Goal: Communication & Community: Answer question/provide support

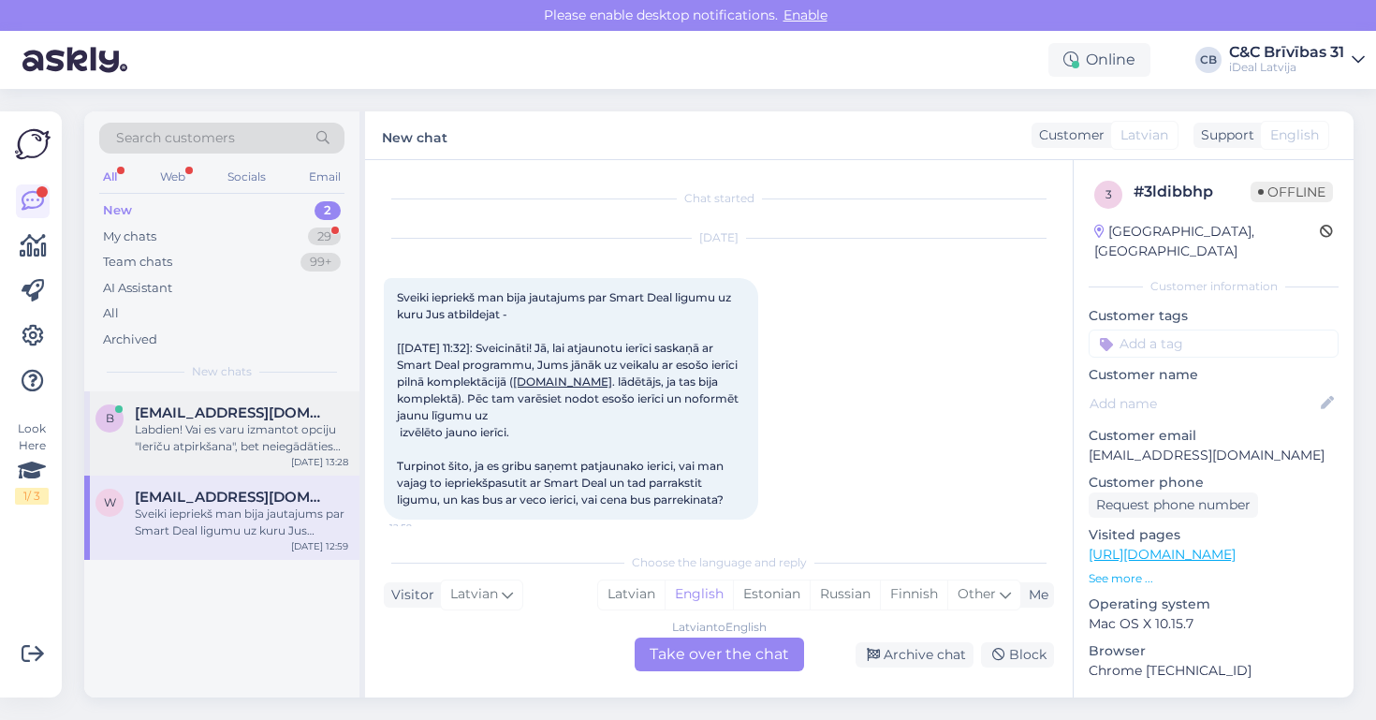
click at [301, 421] on div "Labdien! Vai es varu izmantot opciju "Ierīču atpirkšana", bet neiegādāties jaun…" at bounding box center [241, 438] width 213 height 34
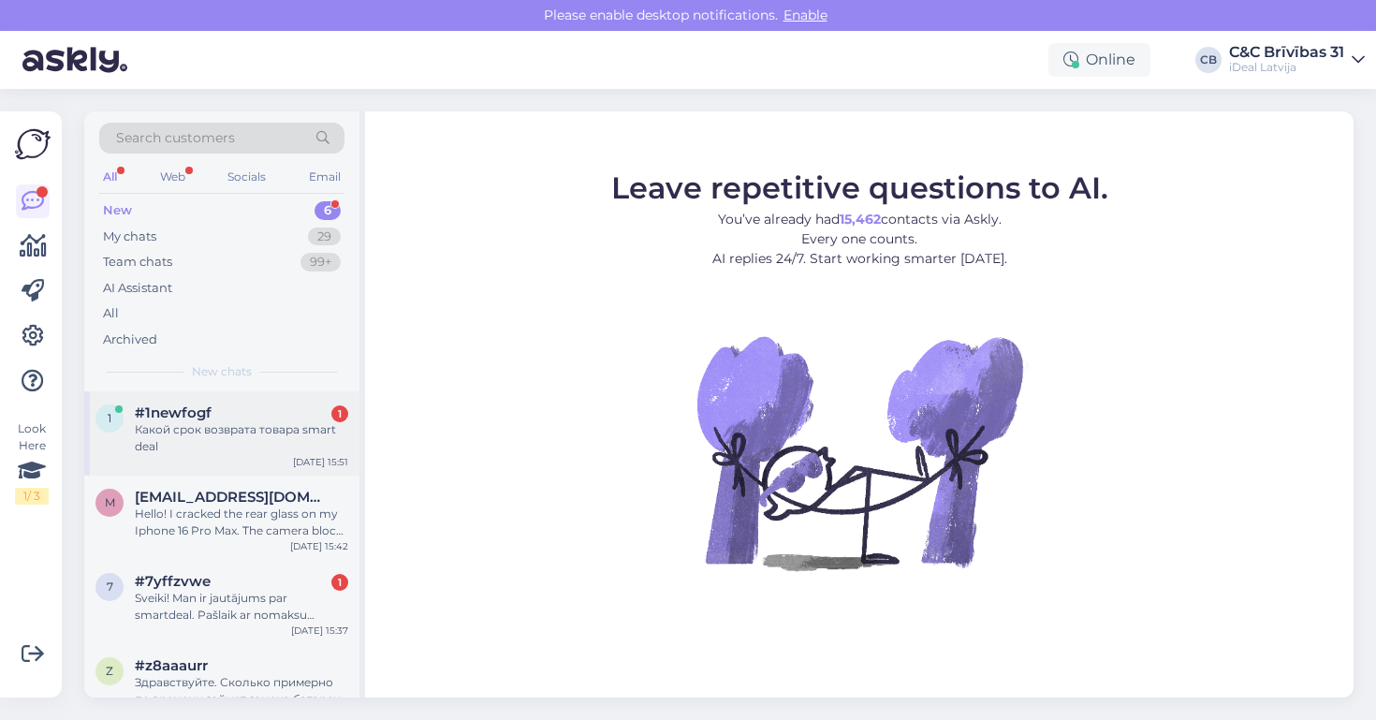
click at [246, 450] on div "Какой срок возврата товара smart deal" at bounding box center [241, 438] width 213 height 34
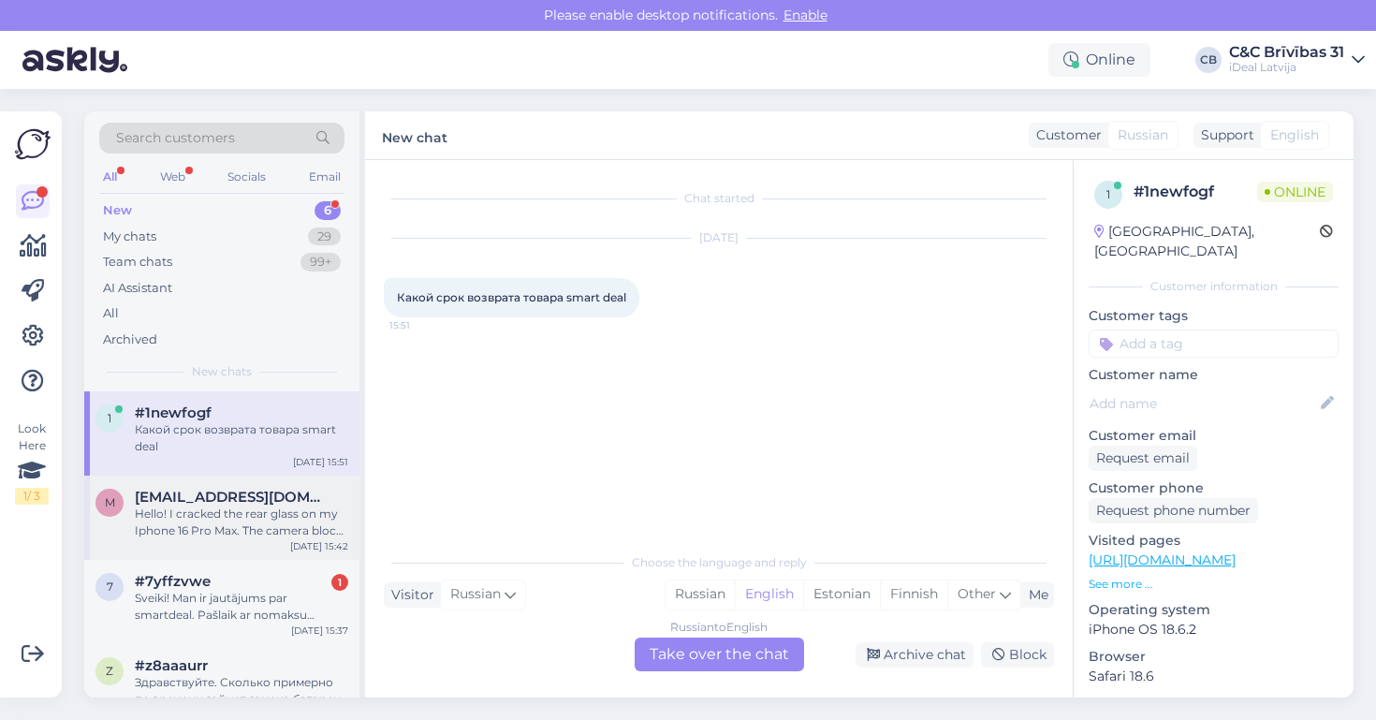
click at [246, 499] on span "[EMAIL_ADDRESS][DOMAIN_NAME]" at bounding box center [232, 497] width 195 height 17
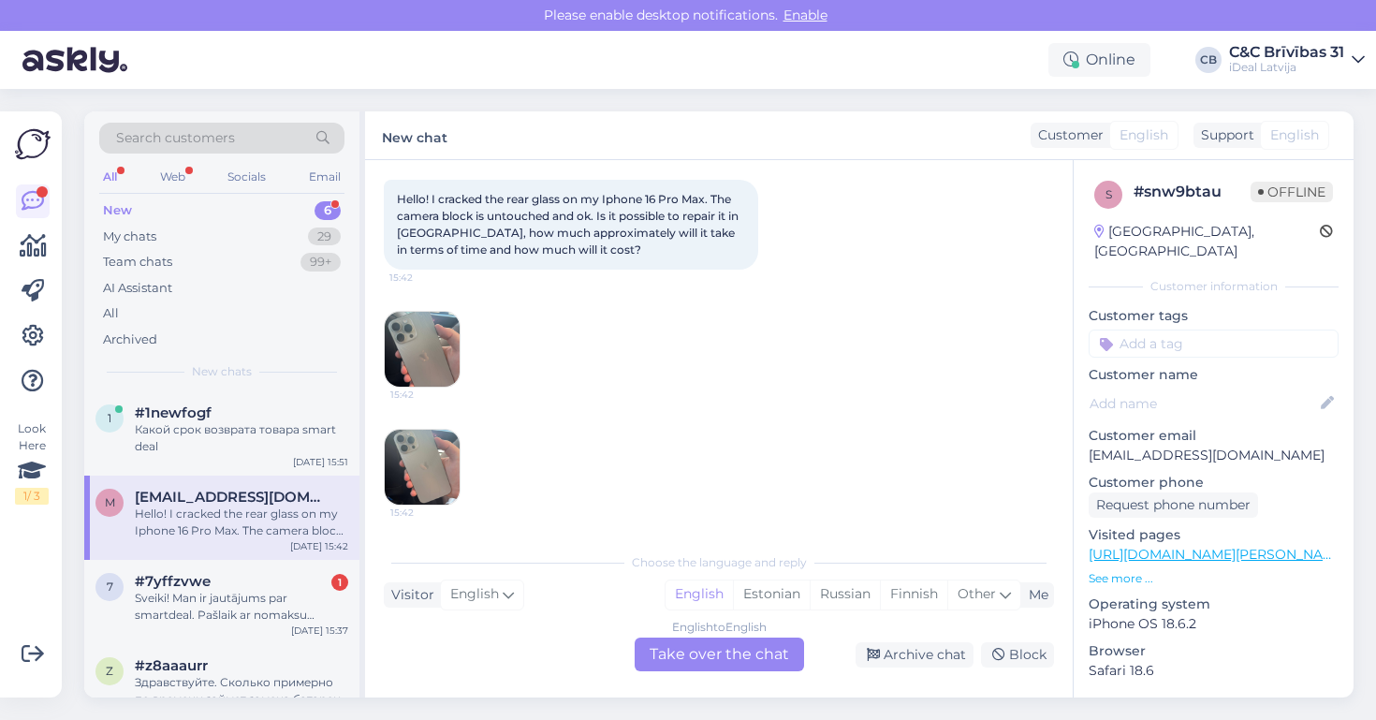
scroll to position [98, 0]
click at [269, 595] on div "Sveiki! Man ir jautājums par smartdeal. Pašlaik ar nomaksu “smartdeal” maksāju …" at bounding box center [241, 607] width 213 height 34
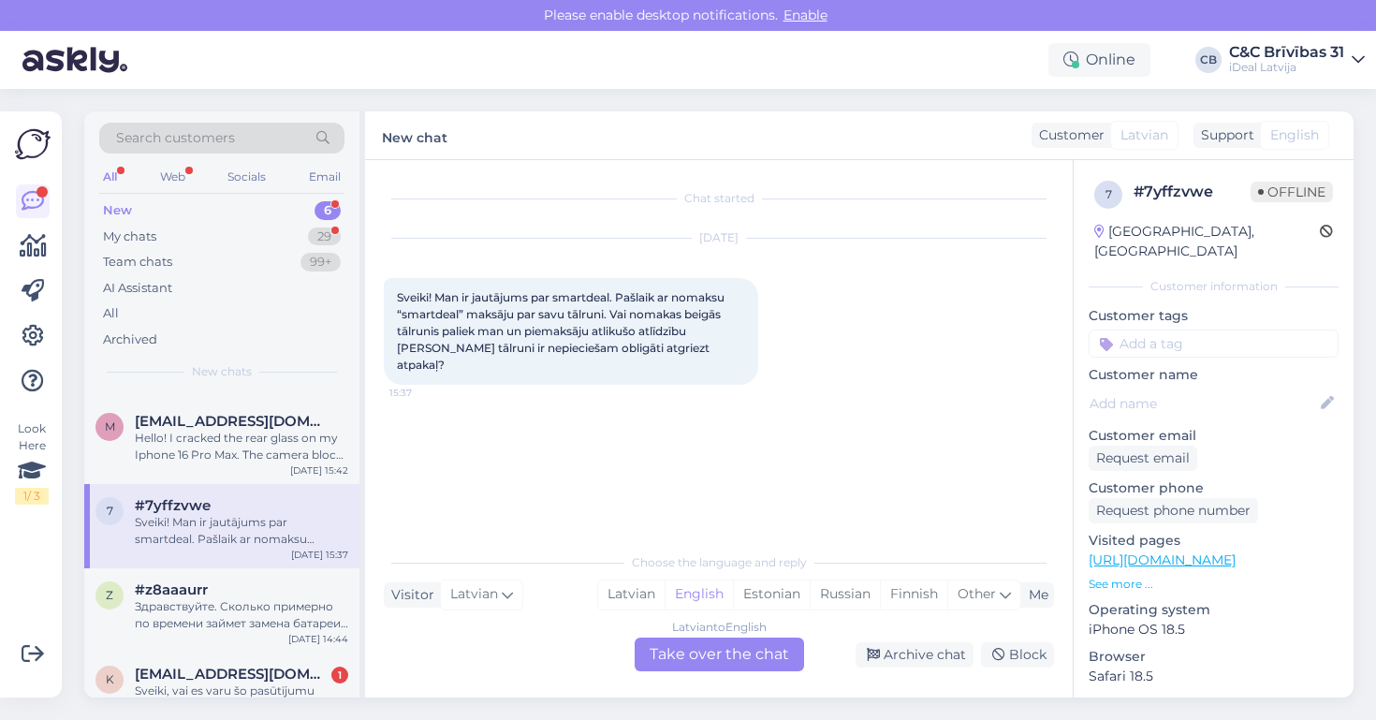
scroll to position [91, 0]
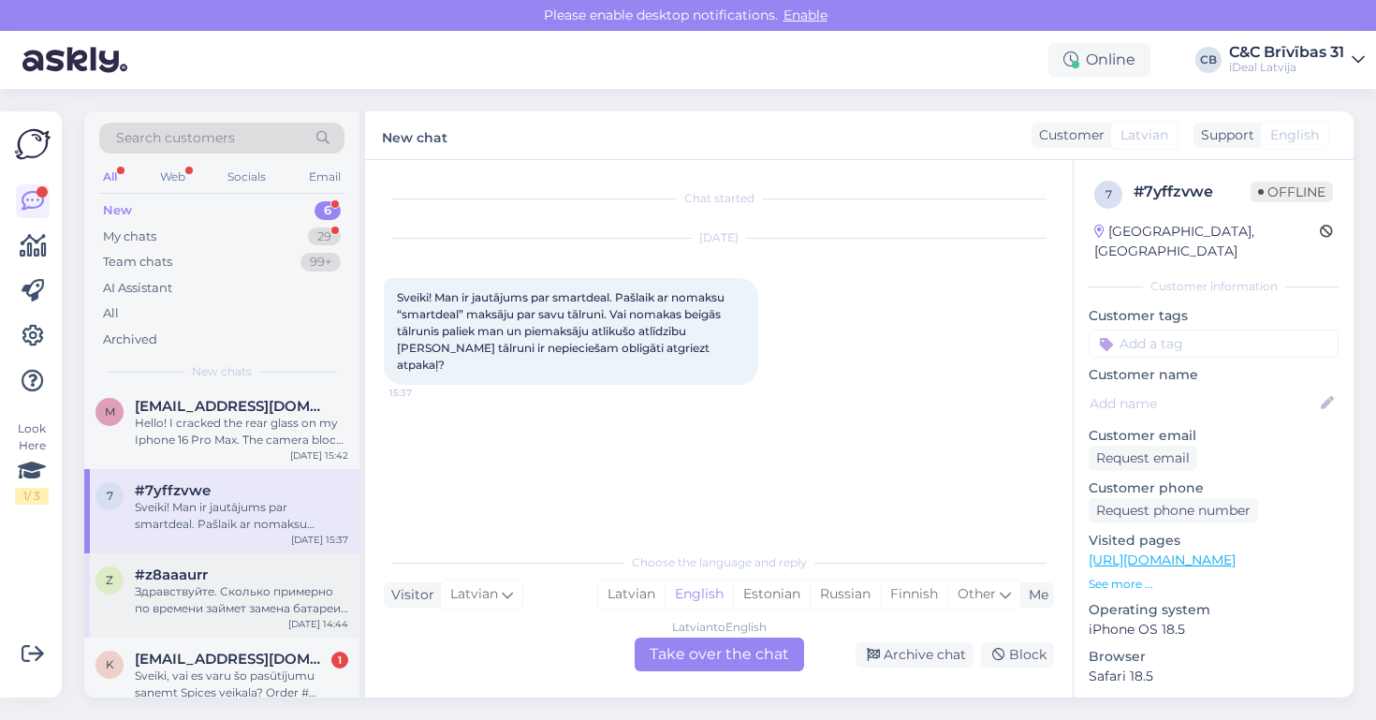
click at [269, 595] on div "Здравствуйте. Сколько примерно по времени займет замена батареи на iPhone 15?(б…" at bounding box center [241, 600] width 213 height 34
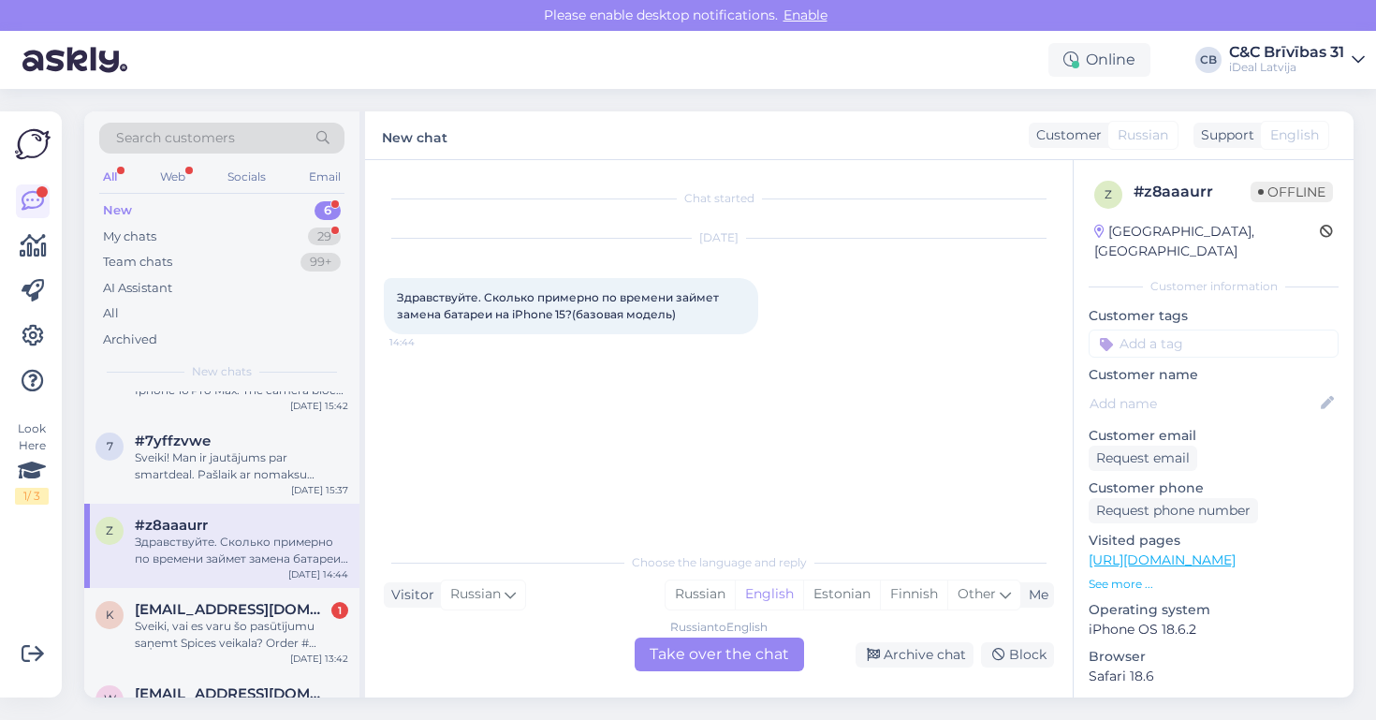
scroll to position [142, 0]
click at [267, 612] on span "[EMAIL_ADDRESS][DOMAIN_NAME]" at bounding box center [232, 607] width 195 height 17
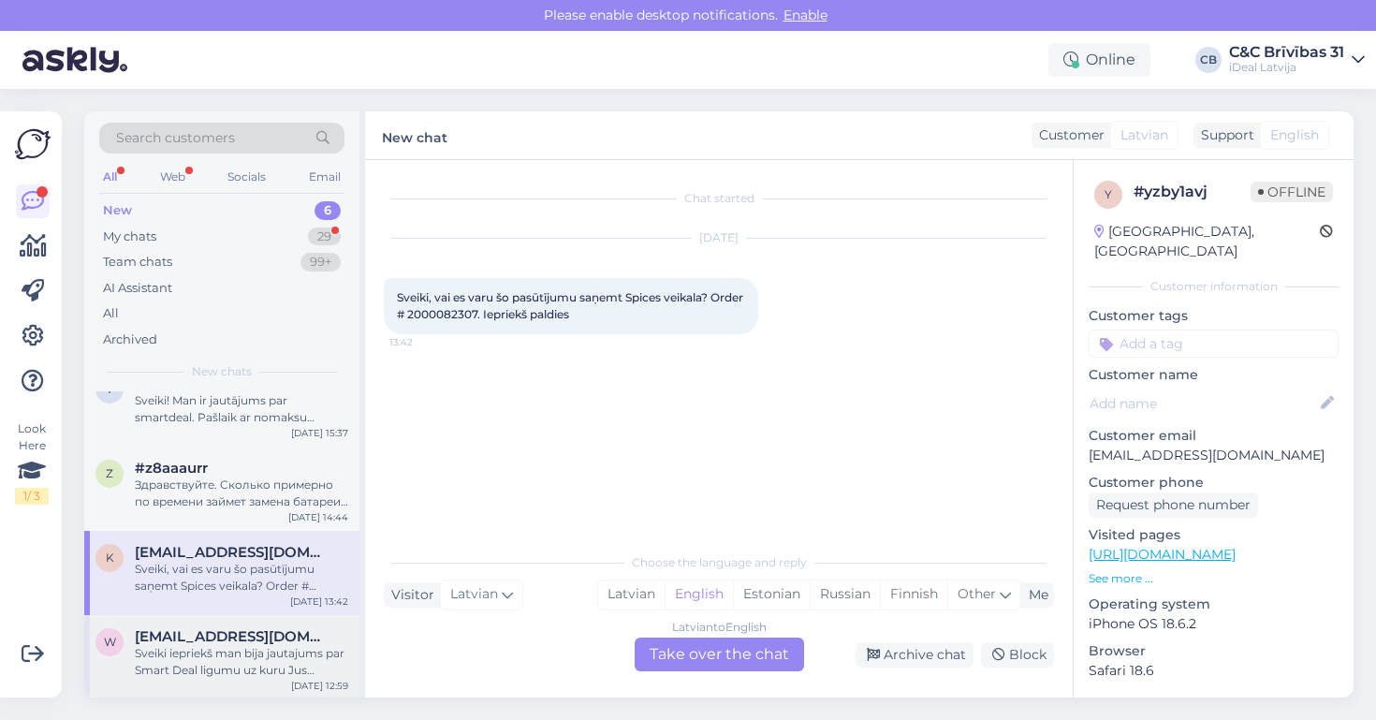
click at [267, 612] on div "1 #1newfogf Какой срок возврата товара smart deal [DATE] 15:51 m [EMAIL_ADDRESS…" at bounding box center [221, 447] width 275 height 506
click at [261, 629] on span "[EMAIL_ADDRESS][DOMAIN_NAME]" at bounding box center [232, 637] width 195 height 17
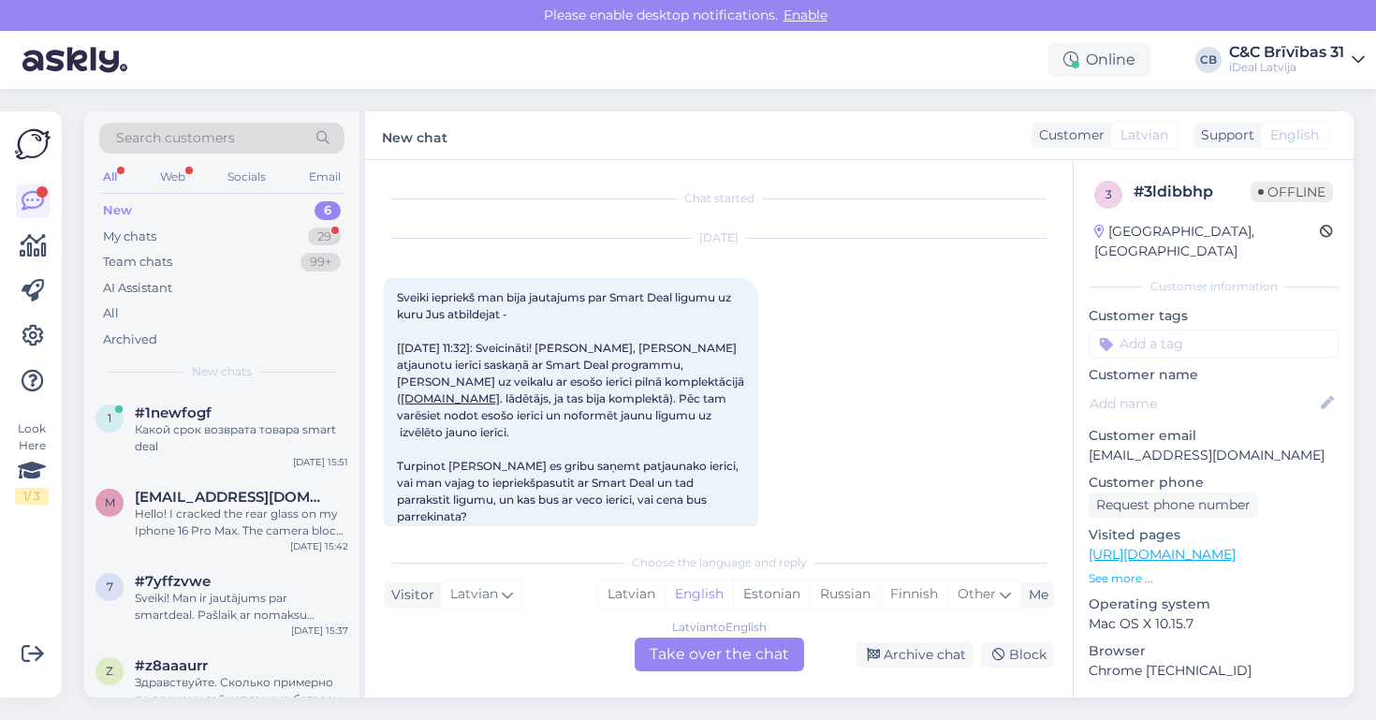
scroll to position [0, 0]
click at [285, 447] on div "Какой срок возврата товара smart deal" at bounding box center [241, 438] width 213 height 34
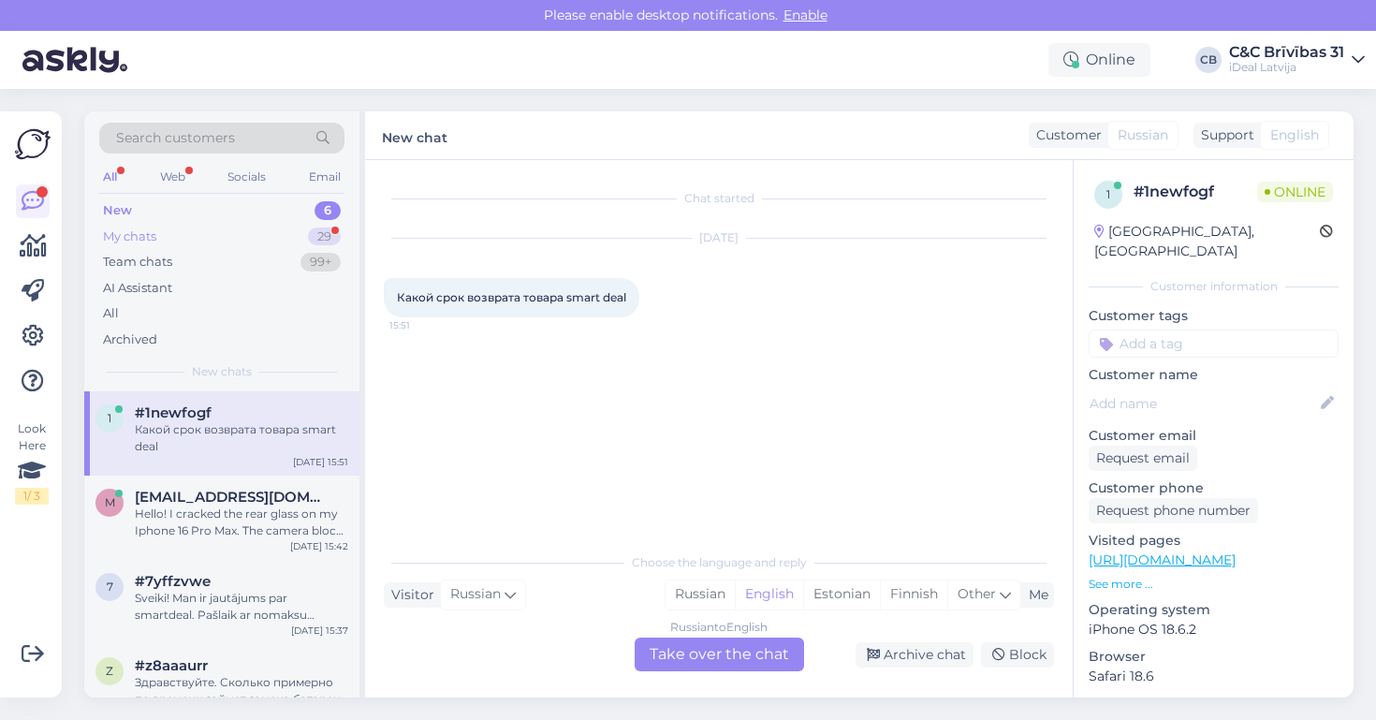
click at [302, 238] on div "My chats 29" at bounding box center [221, 237] width 245 height 26
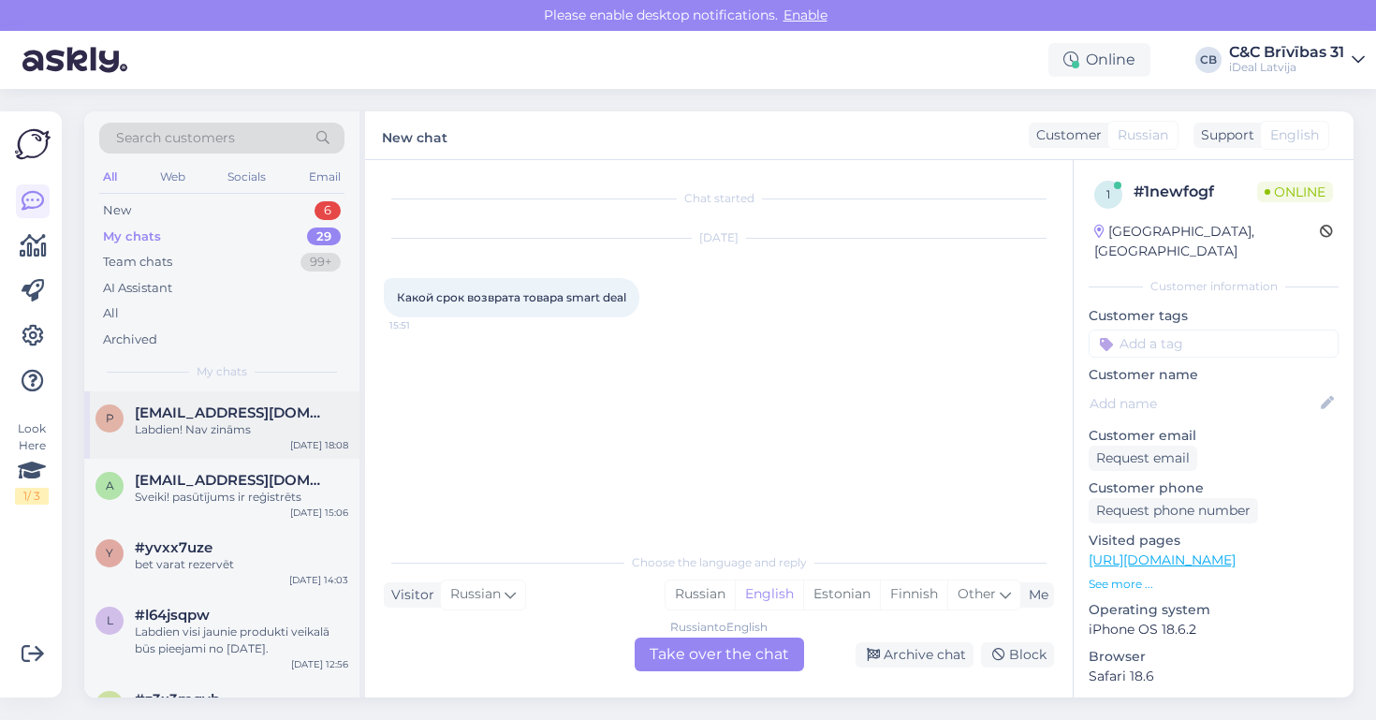
click at [245, 411] on span "[EMAIL_ADDRESS][DOMAIN_NAME]" at bounding box center [232, 412] width 195 height 17
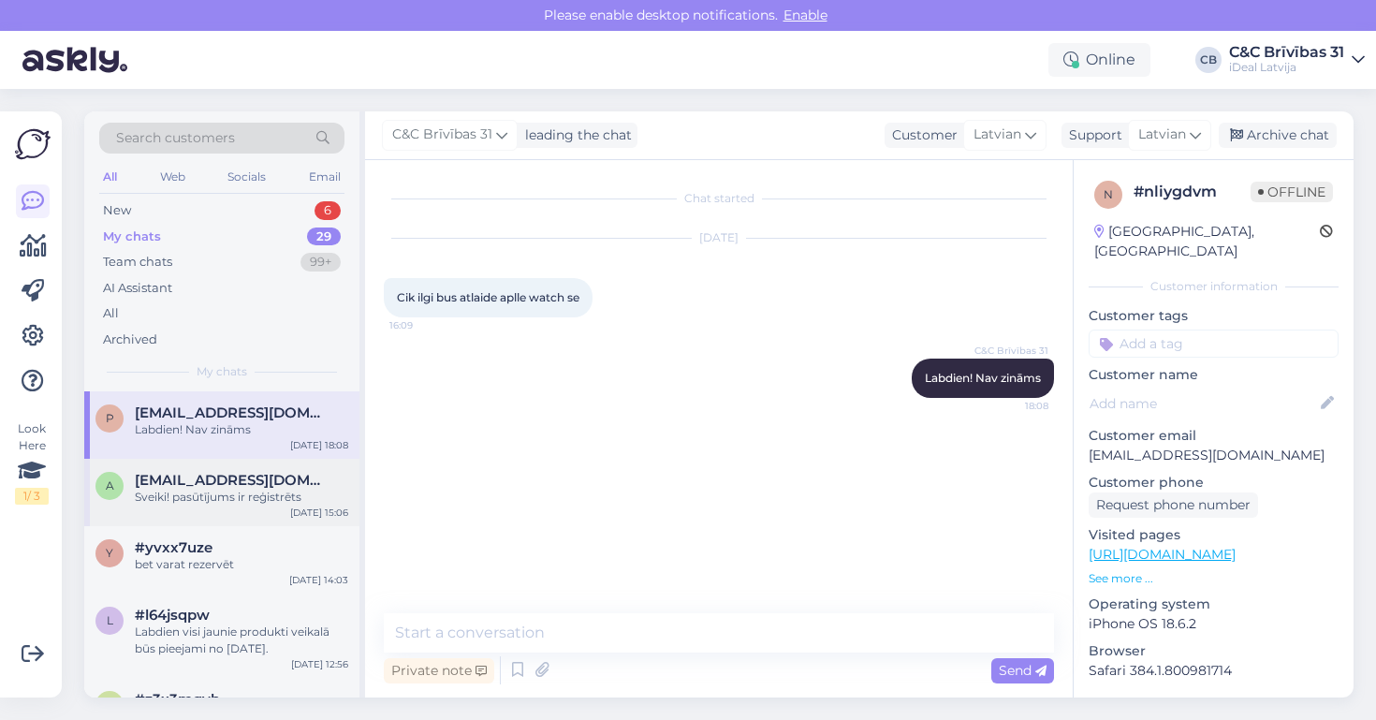
click at [257, 518] on div "a [EMAIL_ADDRESS][DOMAIN_NAME] Sveiki! pasūtījums ir reģistrēts [DATE] 15:06" at bounding box center [221, 492] width 275 height 67
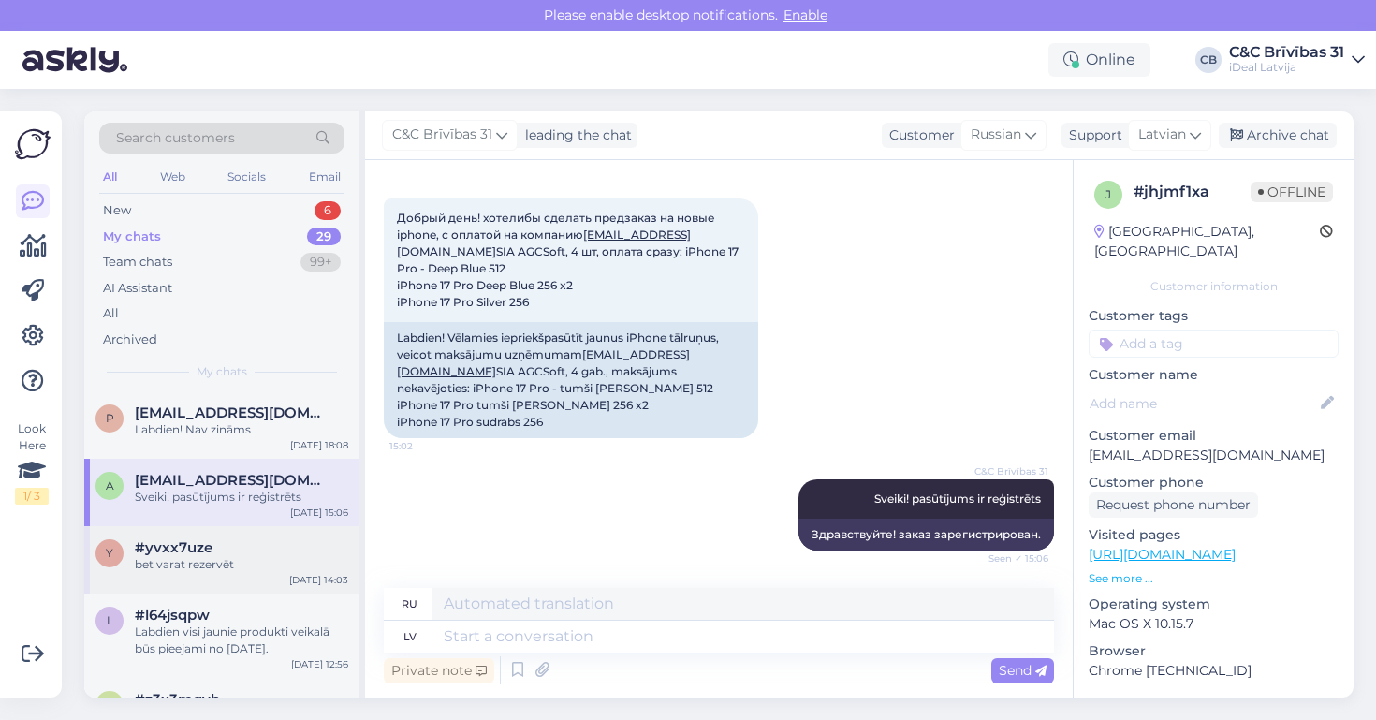
click at [289, 539] on div "#yvxx7uze" at bounding box center [241, 547] width 213 height 17
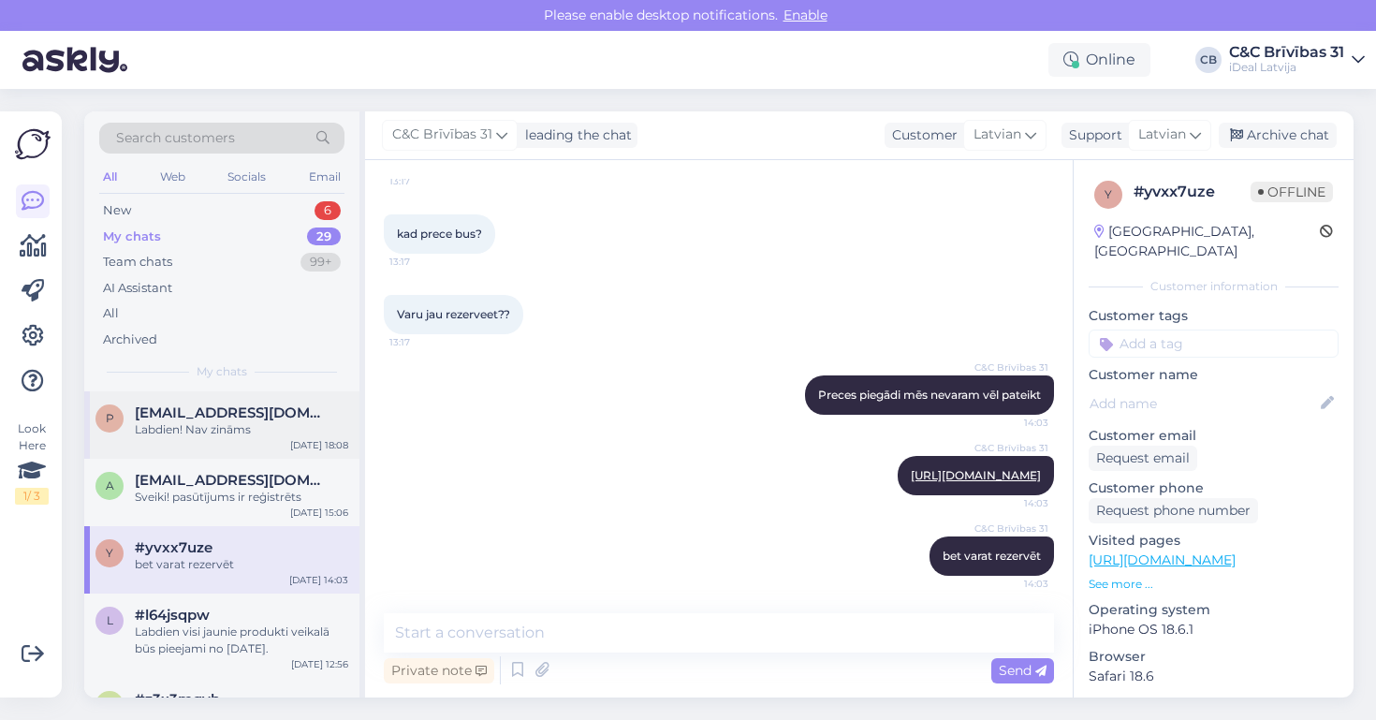
click at [277, 410] on span "[EMAIL_ADDRESS][DOMAIN_NAME]" at bounding box center [232, 412] width 195 height 17
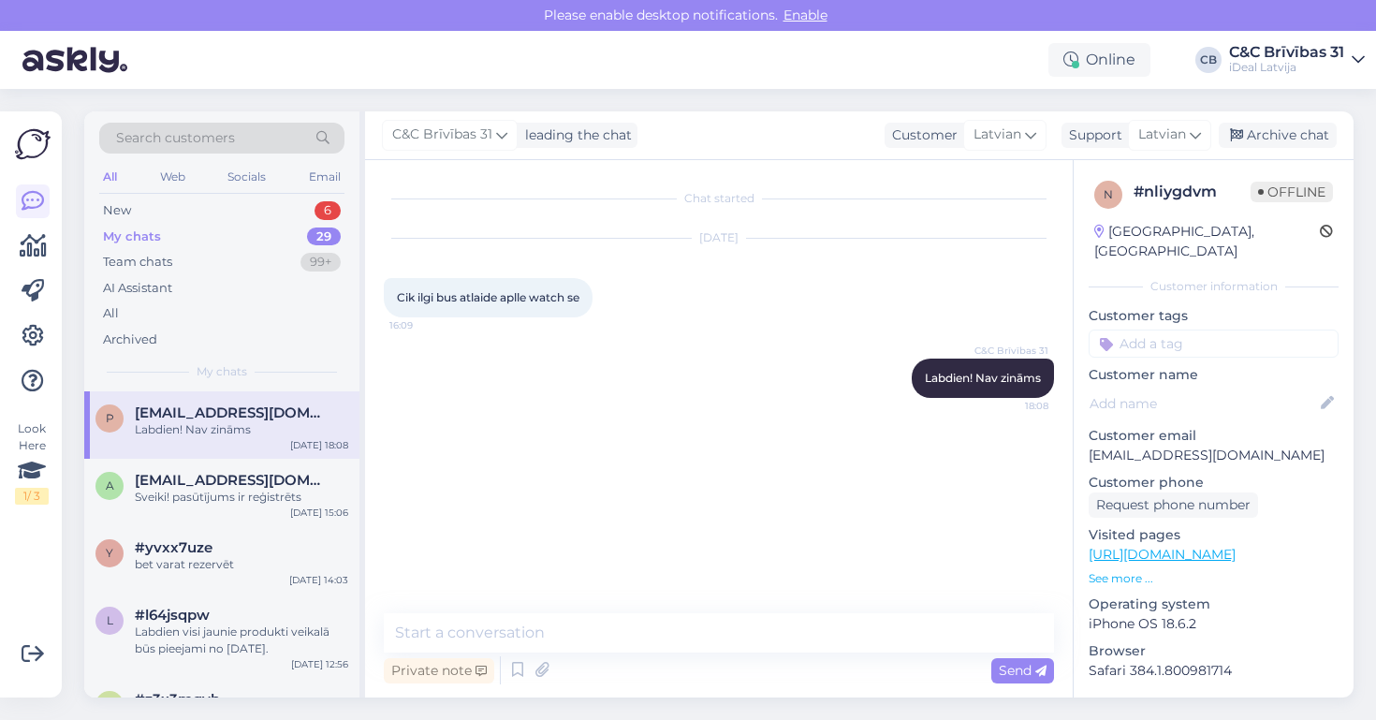
scroll to position [0, 0]
click at [301, 261] on div "99+" at bounding box center [321, 262] width 40 height 19
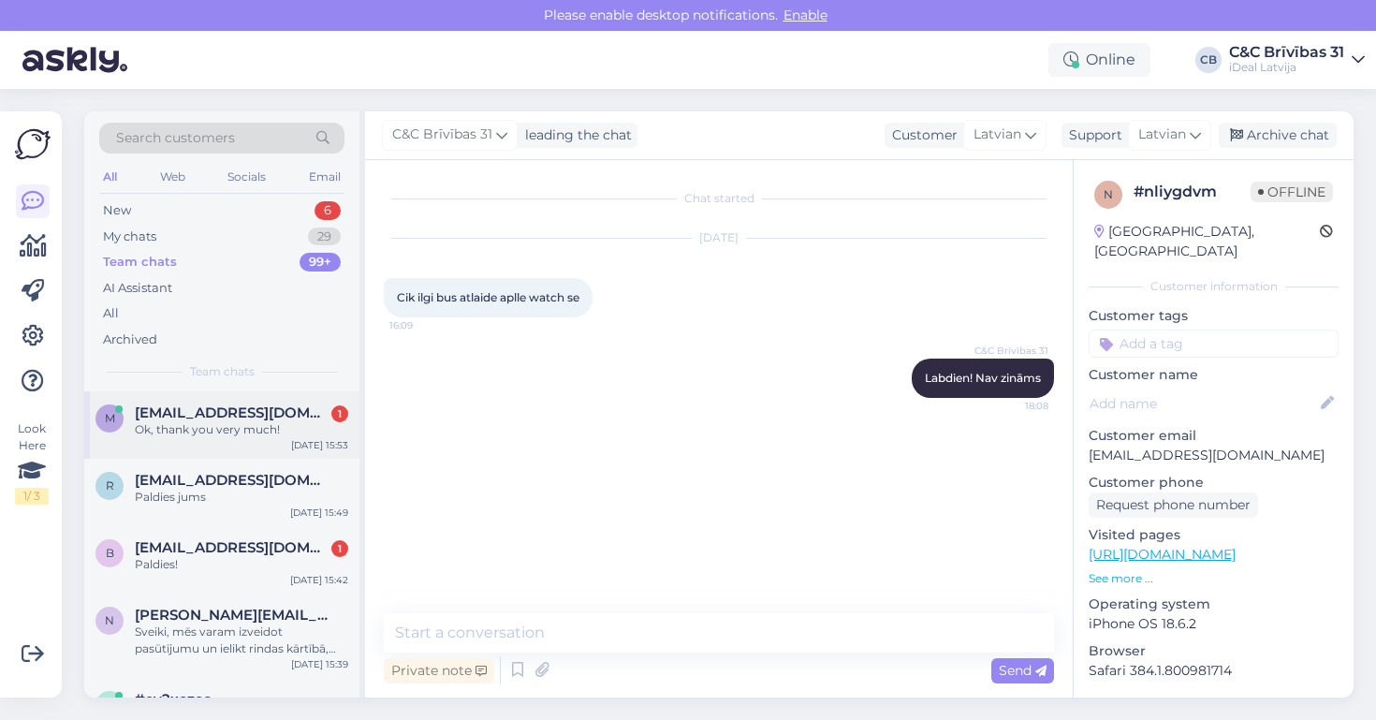
click at [279, 423] on div "Ok, thank you very much!" at bounding box center [241, 429] width 213 height 17
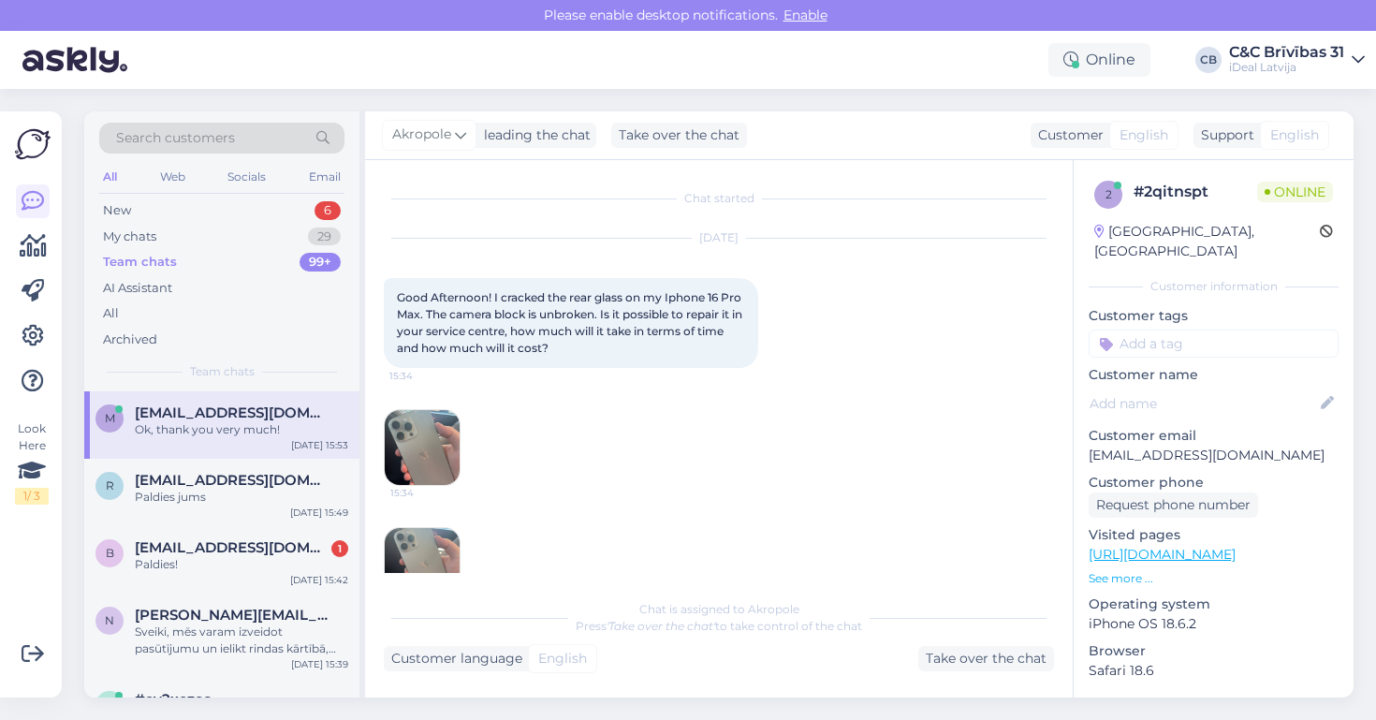
scroll to position [508, 0]
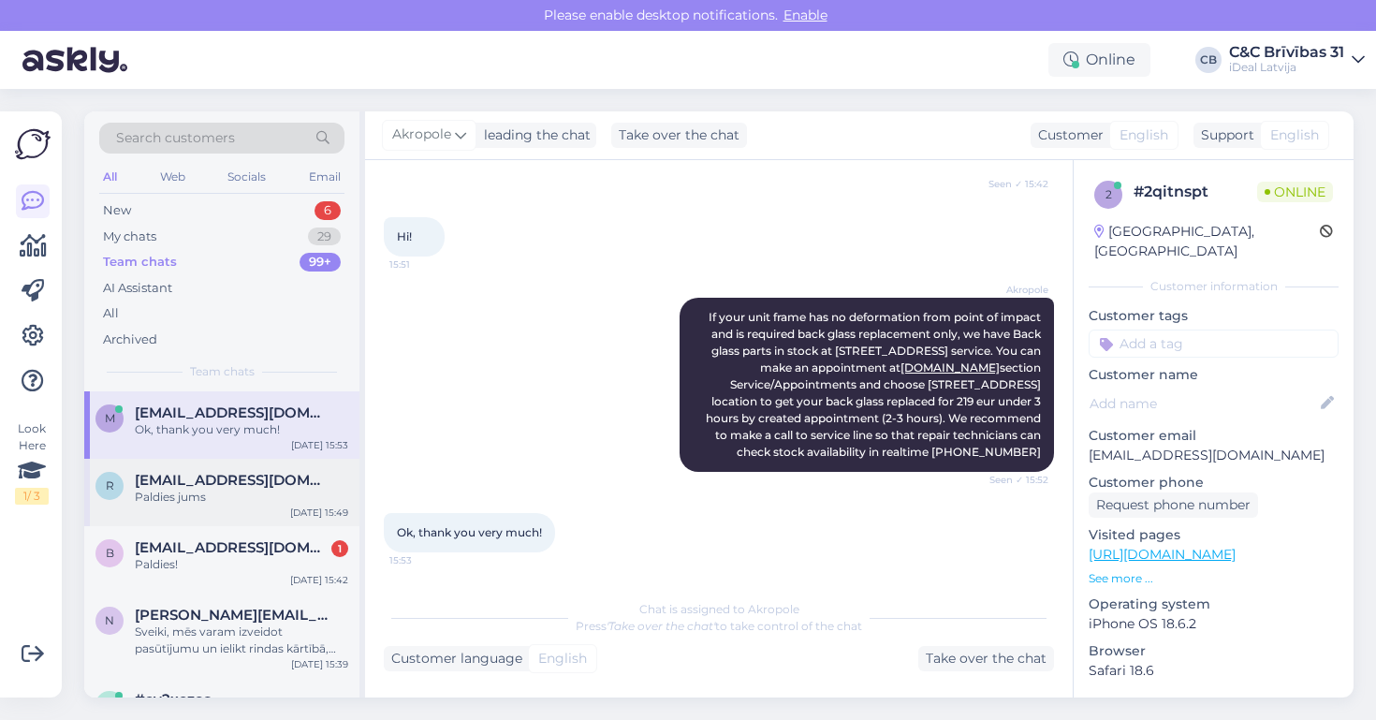
click at [257, 489] on div "Paldies jums" at bounding box center [241, 497] width 213 height 17
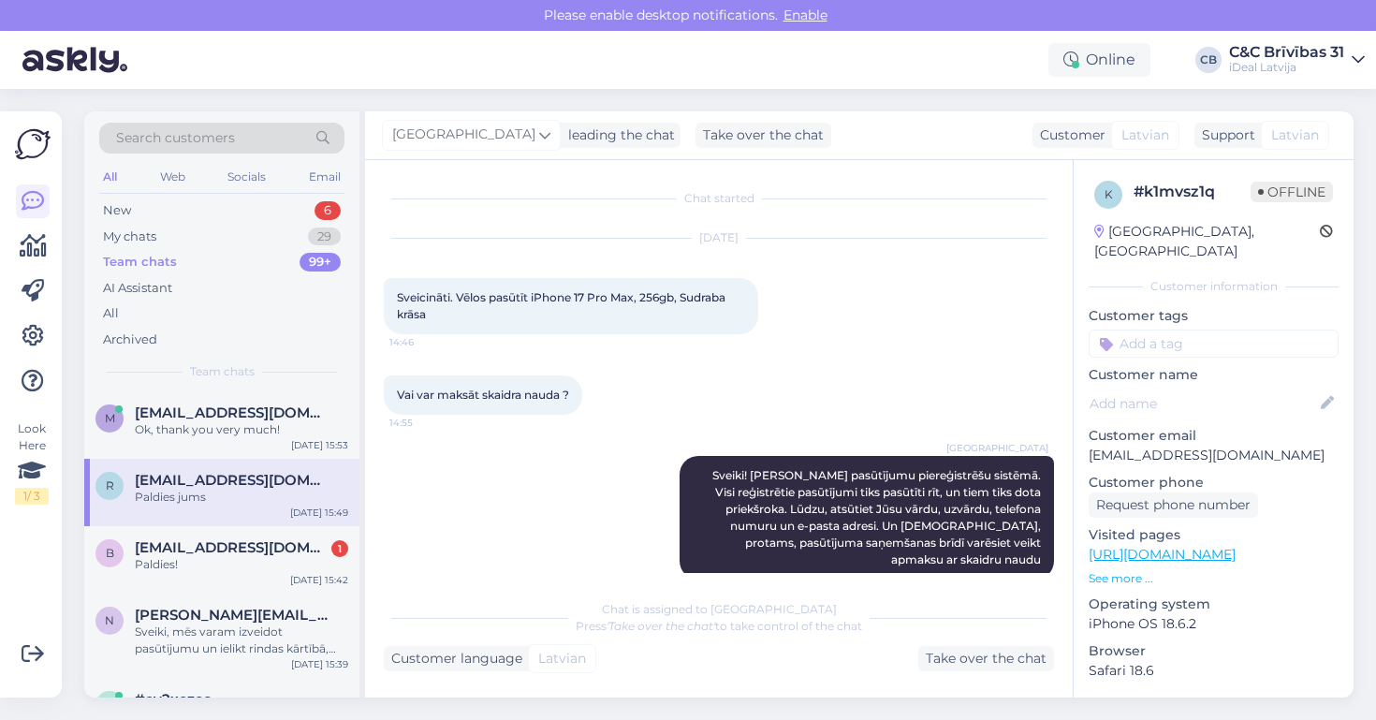
scroll to position [0, 0]
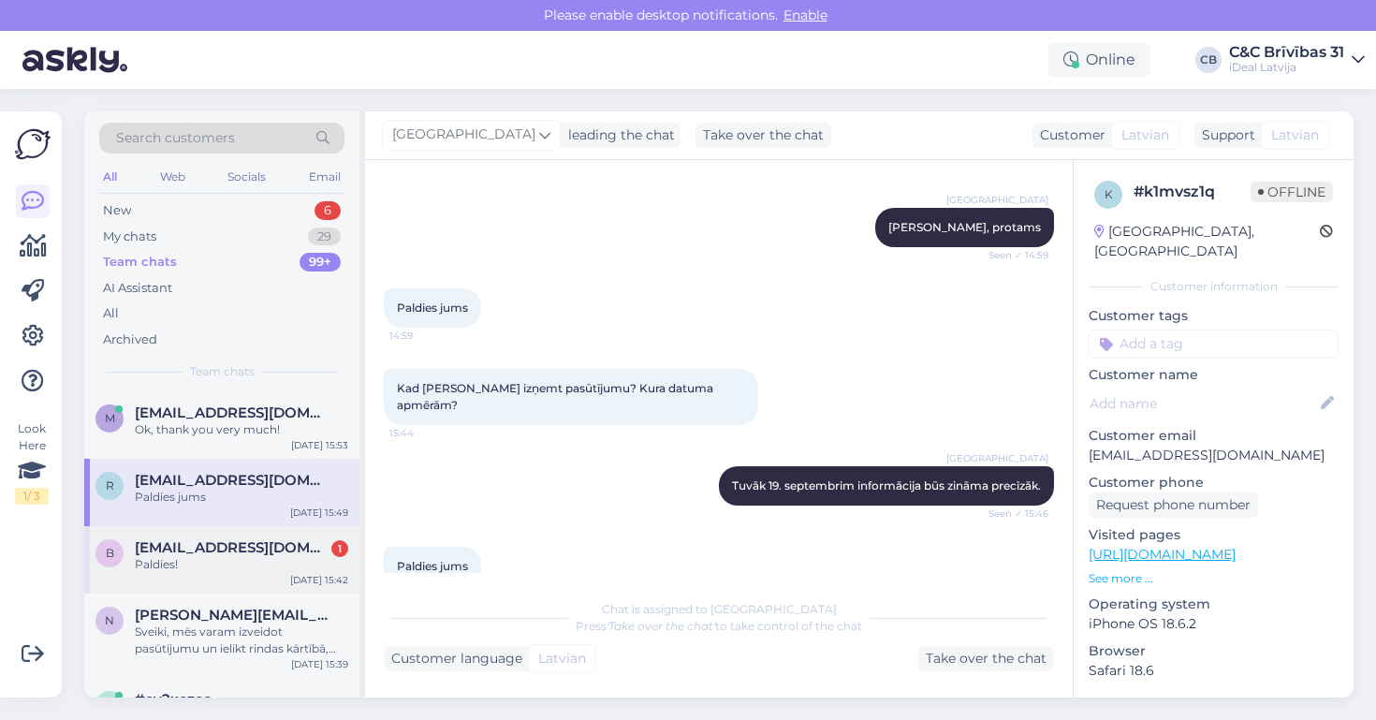
click at [312, 565] on div "Paldies!" at bounding box center [241, 564] width 213 height 17
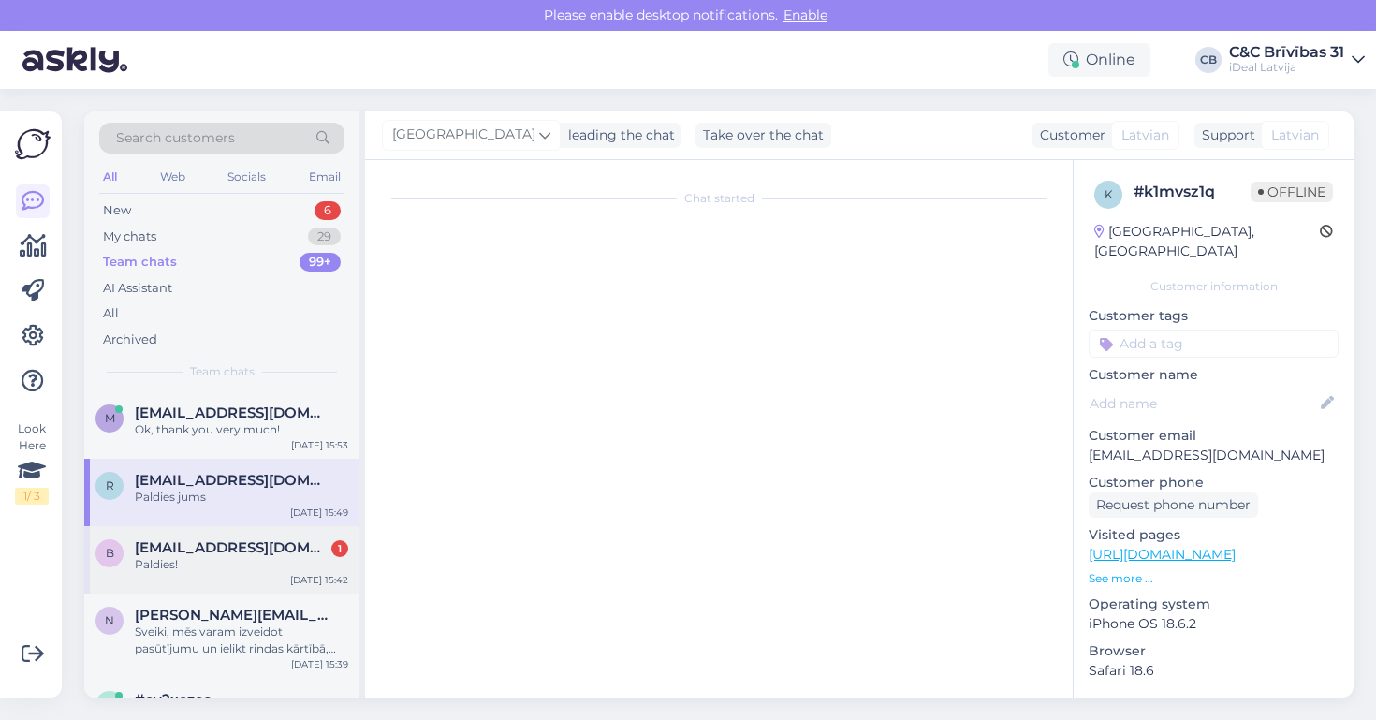
scroll to position [78, 0]
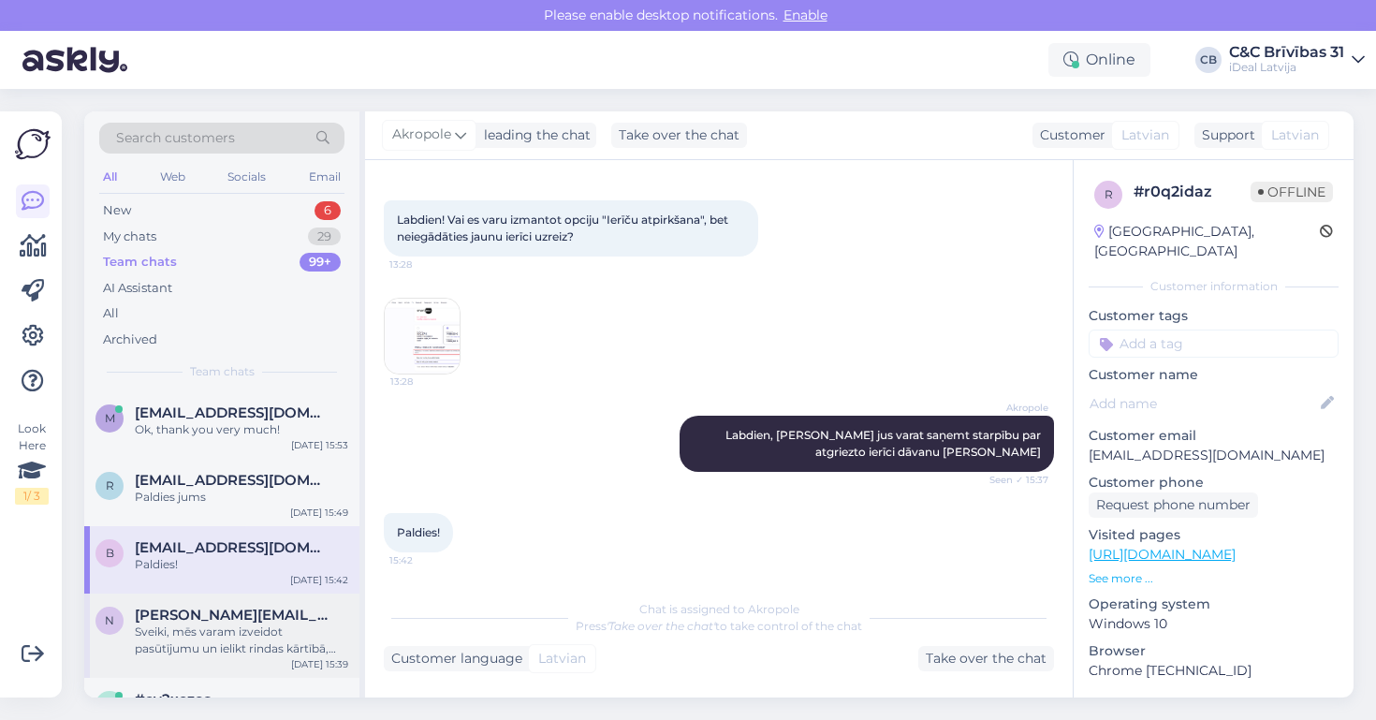
click at [237, 624] on div "Sveiki, mēs varam izveidot pasūtījumu un ielikt rindas kārtībā, jaunās ierīces …" at bounding box center [241, 641] width 213 height 34
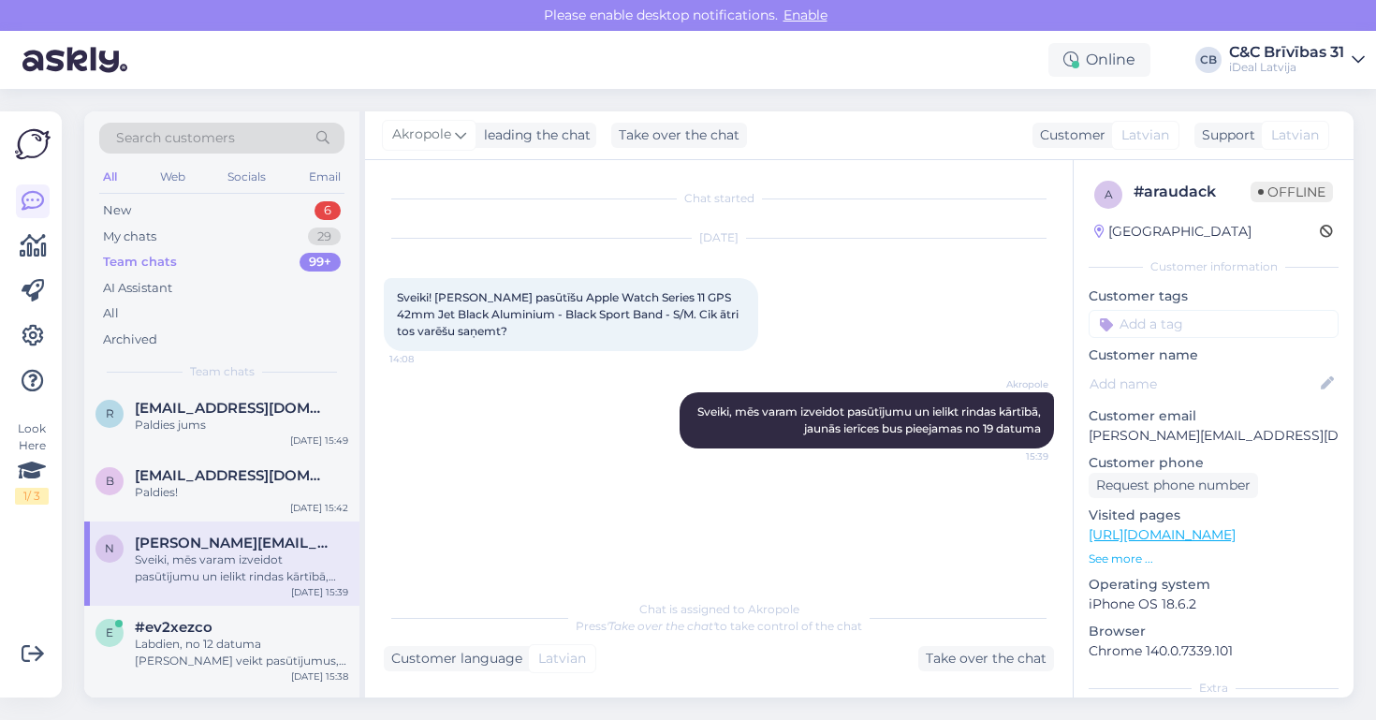
scroll to position [76, 0]
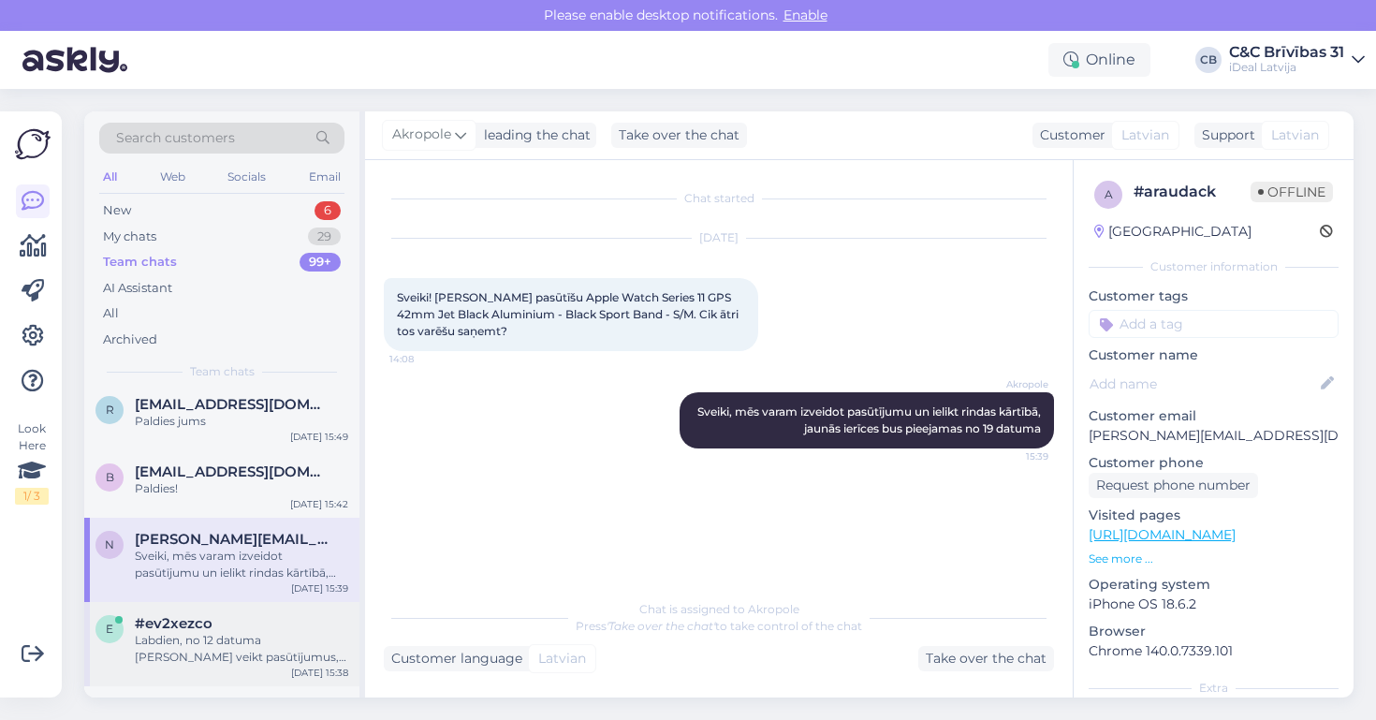
click at [242, 643] on div "Labdien, no 12 datuma [PERSON_NAME] veikt pasūtījumus, no 19 datuma telefonus […" at bounding box center [241, 649] width 213 height 34
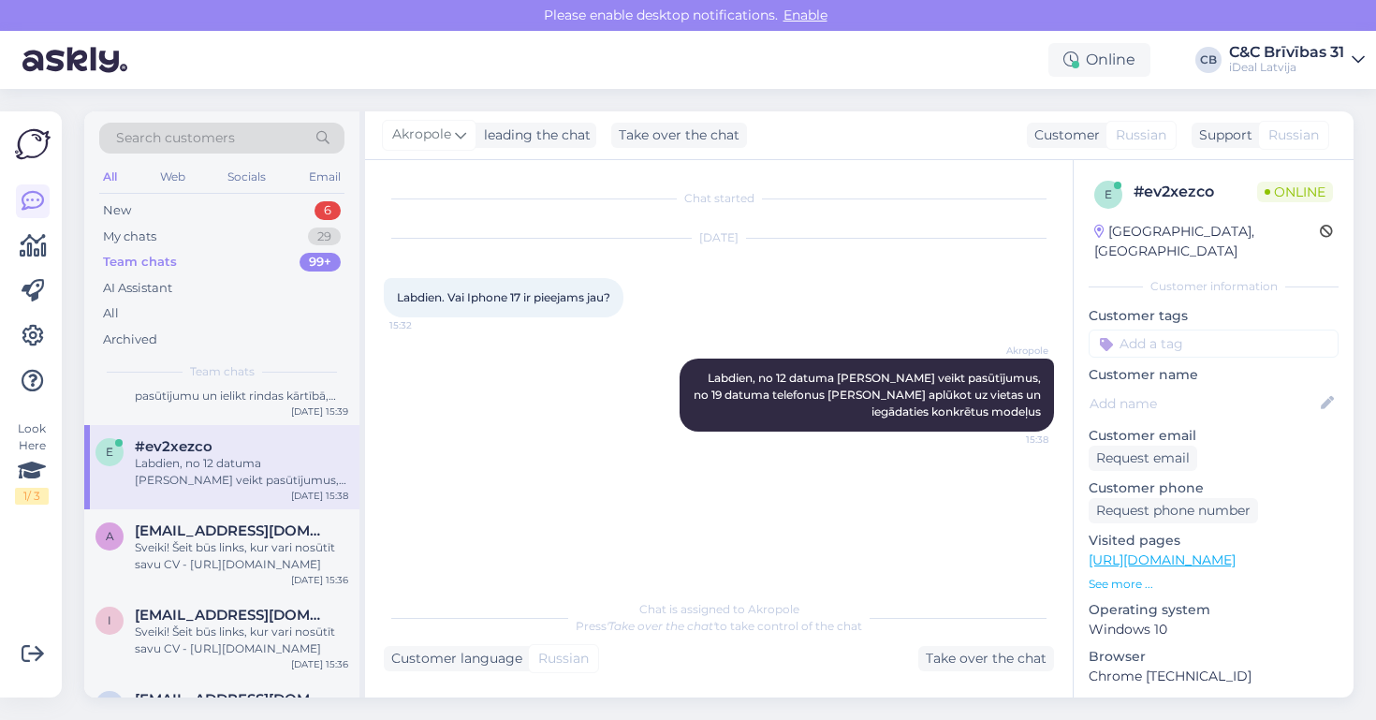
scroll to position [266, 0]
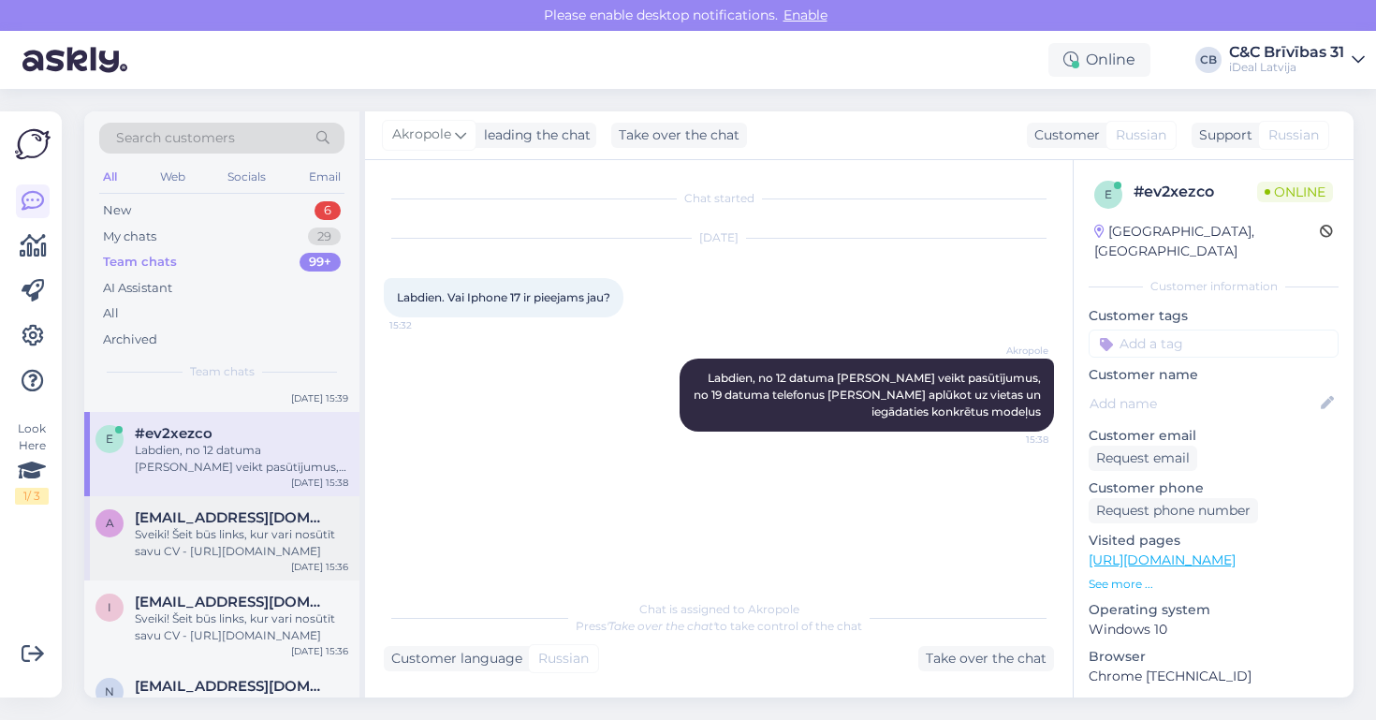
click at [264, 519] on span "[EMAIL_ADDRESS][DOMAIN_NAME]" at bounding box center [232, 517] width 195 height 17
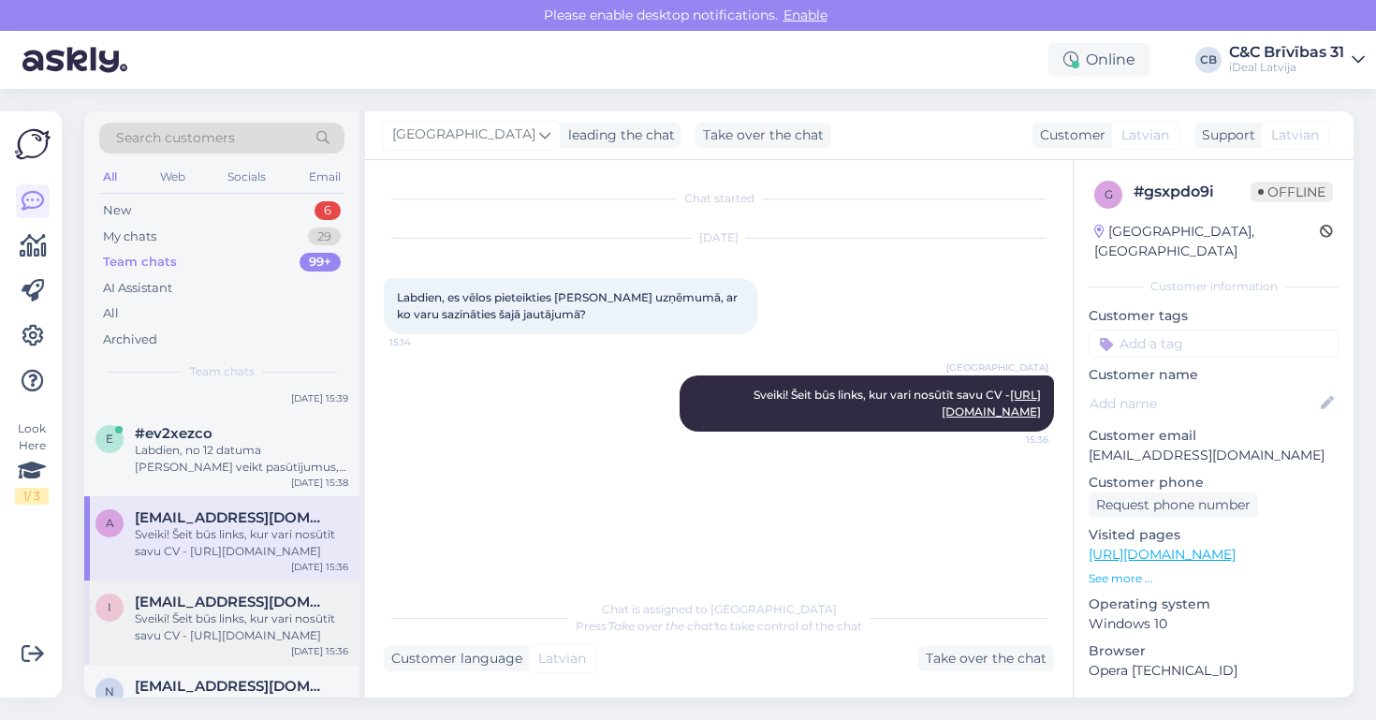
click at [259, 617] on div "Sveiki! Šeit būs links, kur vari nosūtīt savu CV - [URL][DOMAIN_NAME]" at bounding box center [241, 627] width 213 height 34
